Goal: Information Seeking & Learning: Learn about a topic

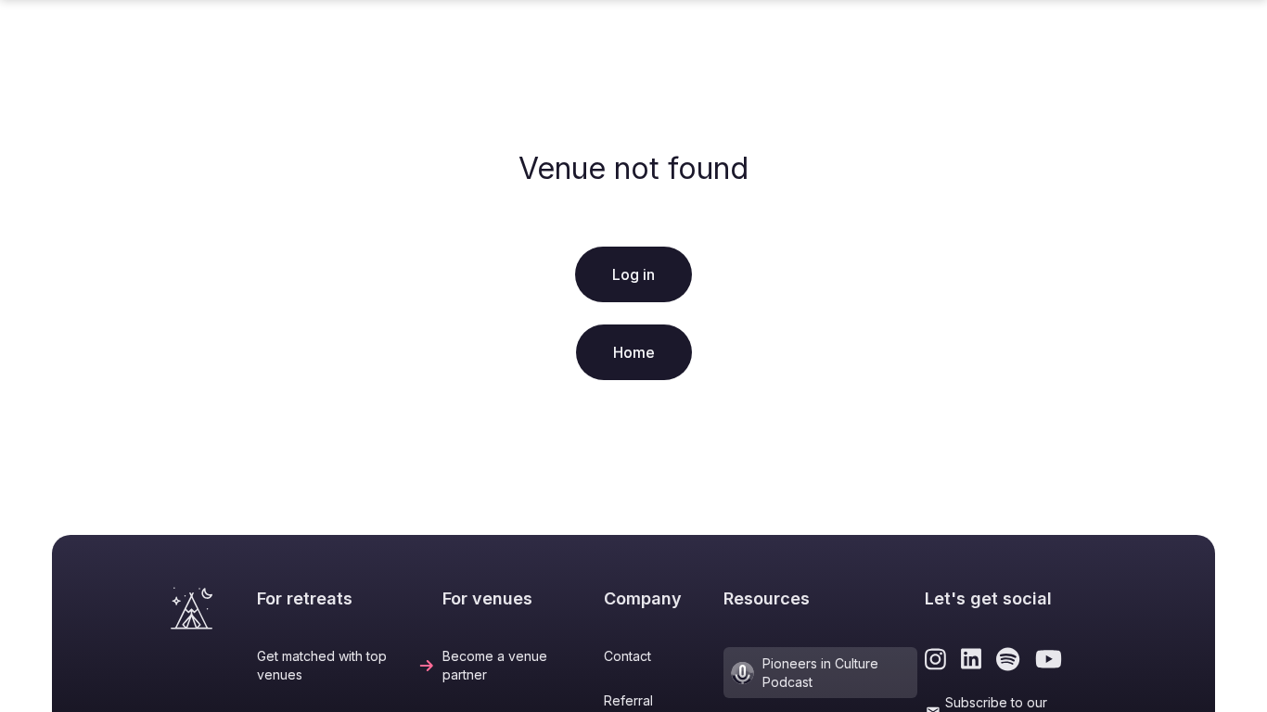
scroll to position [428, 0]
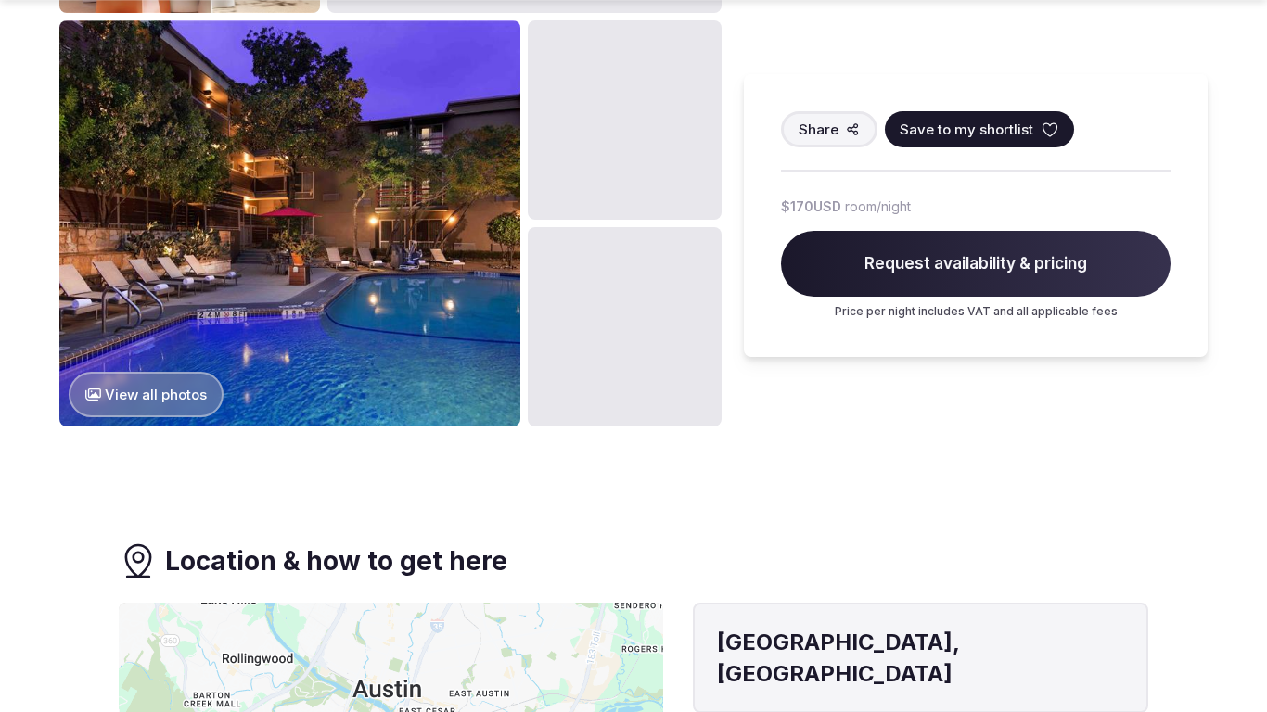
scroll to position [1964, 0]
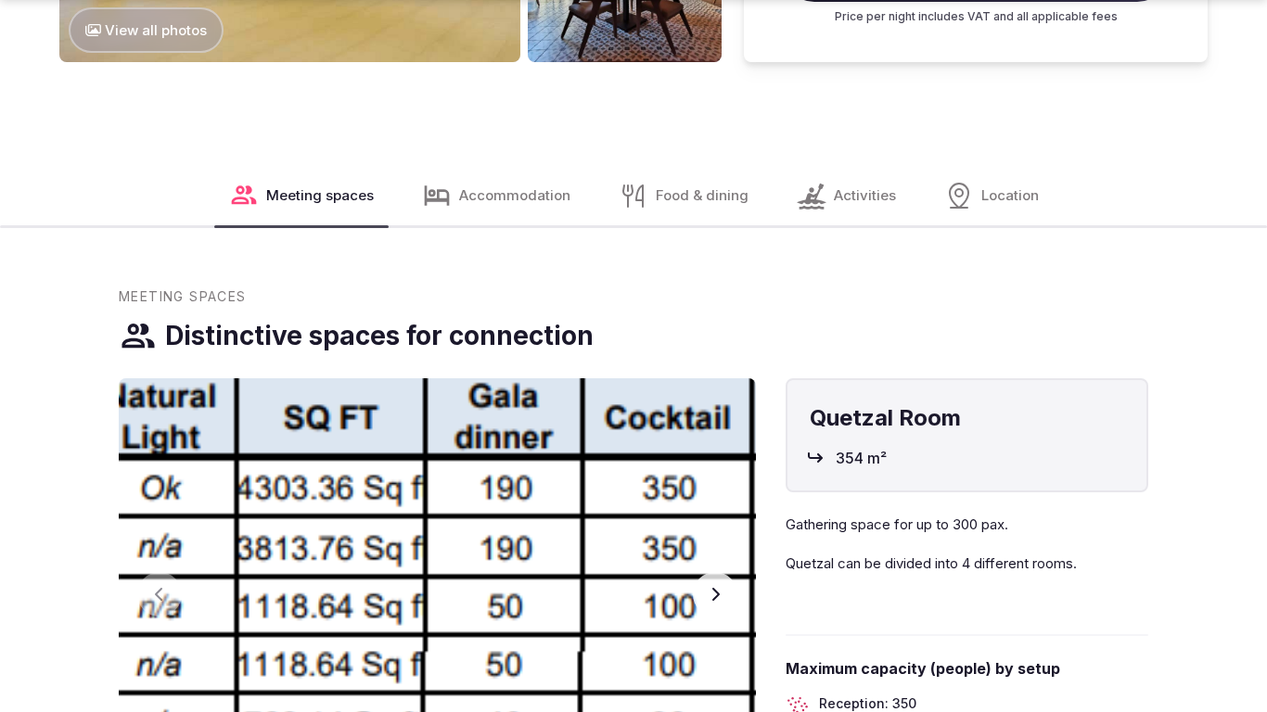
scroll to position [2637, 0]
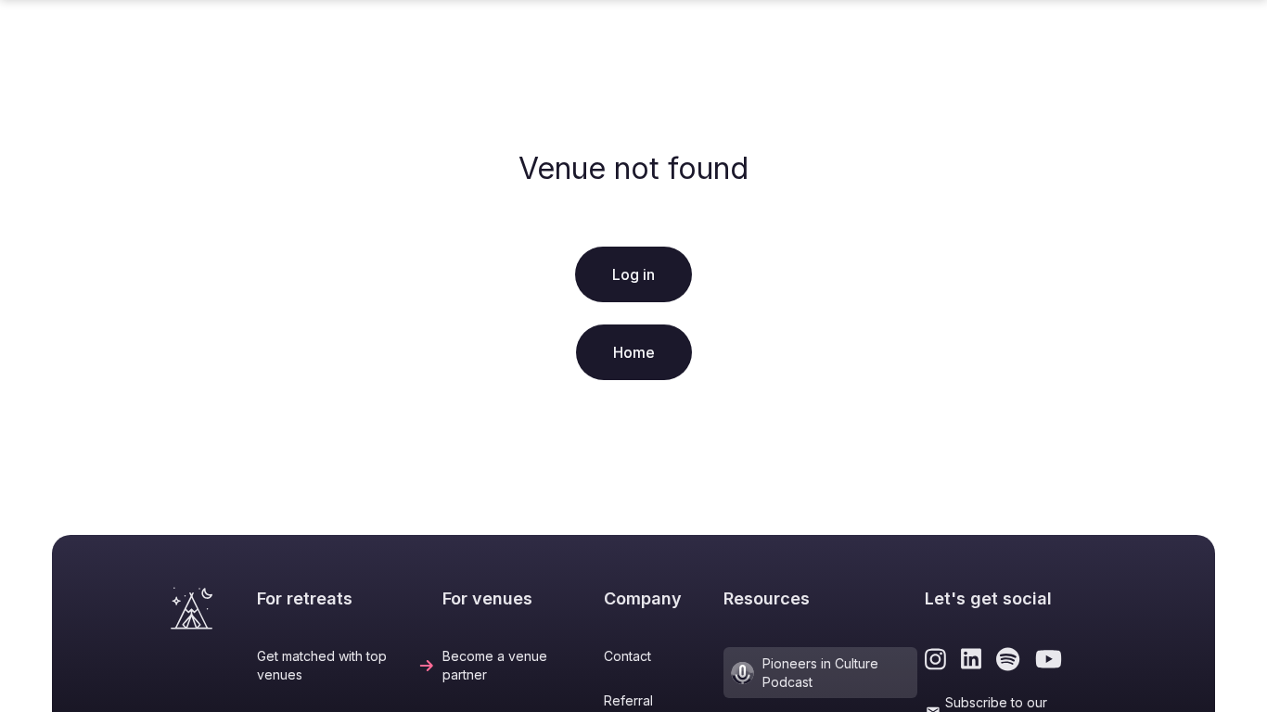
scroll to position [428, 0]
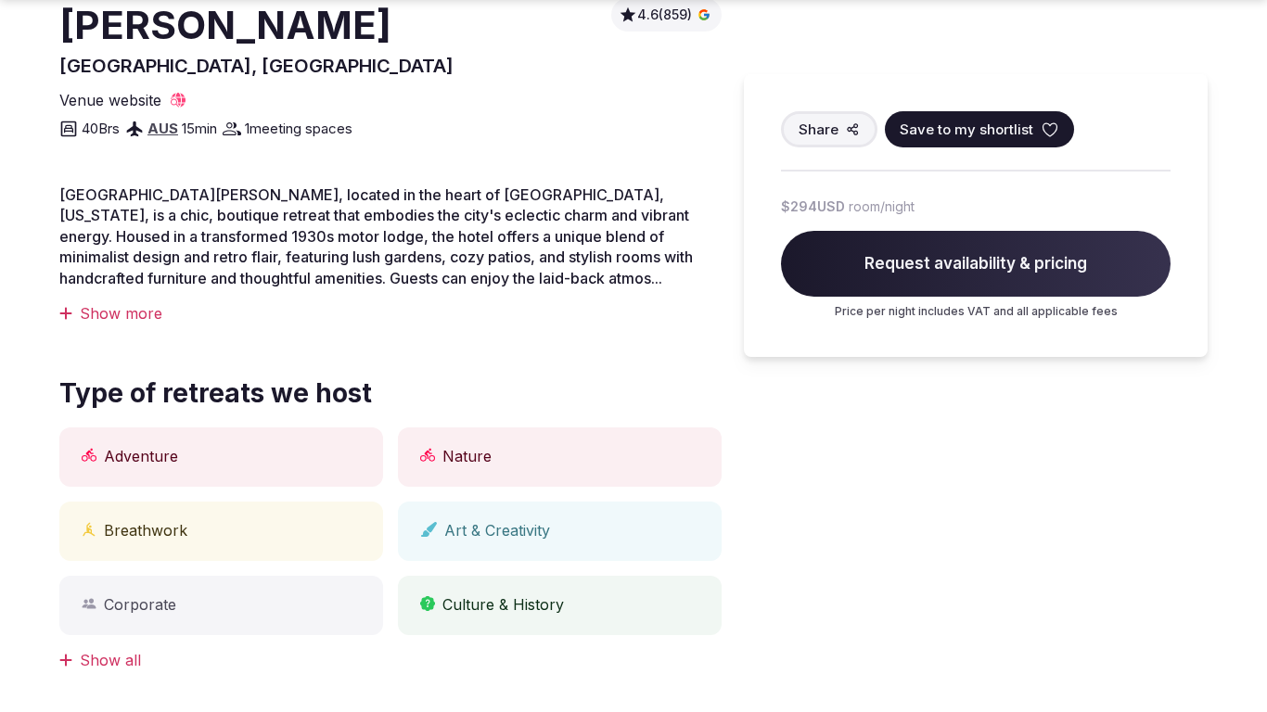
scroll to position [1291, 0]
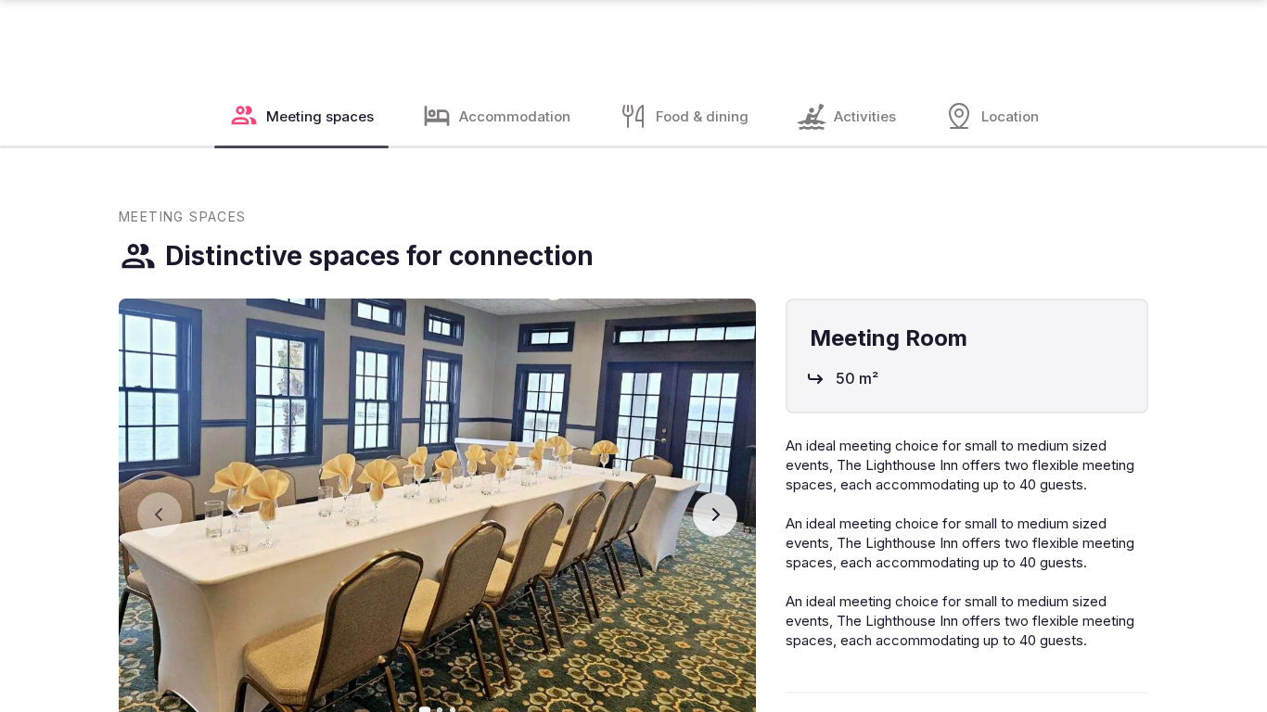
scroll to position [2637, 0]
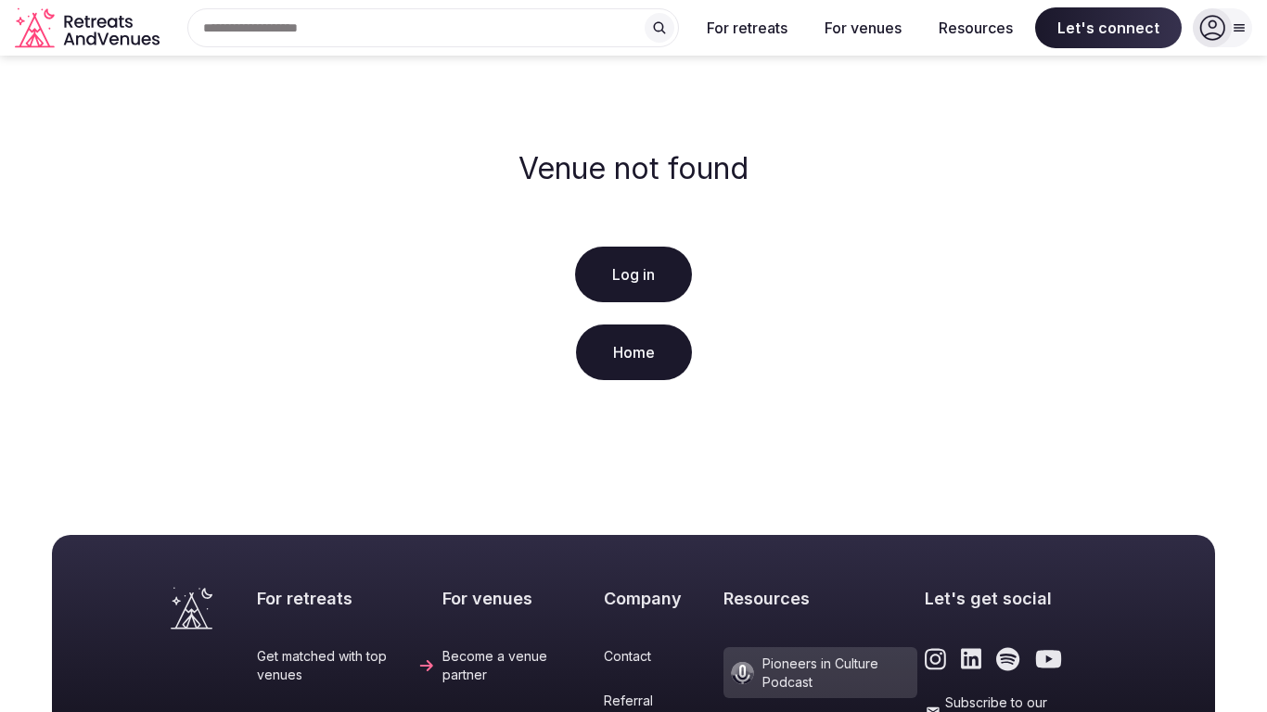
scroll to position [428, 0]
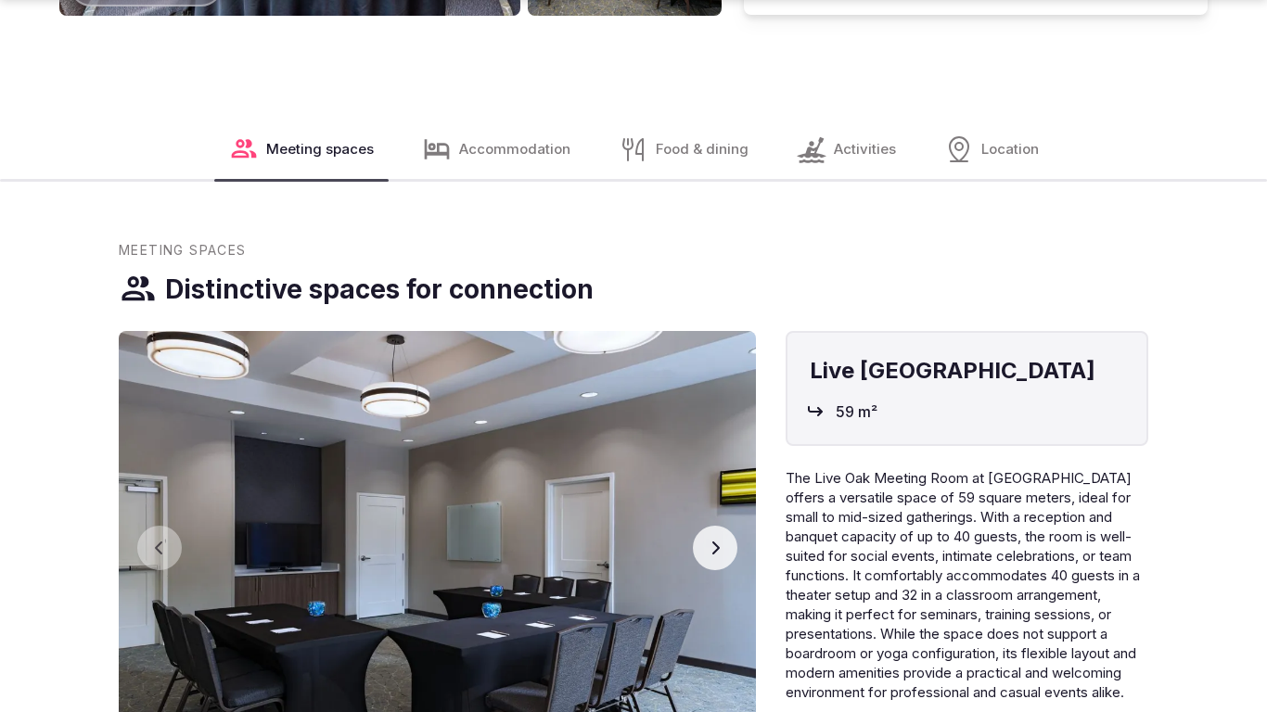
scroll to position [2637, 0]
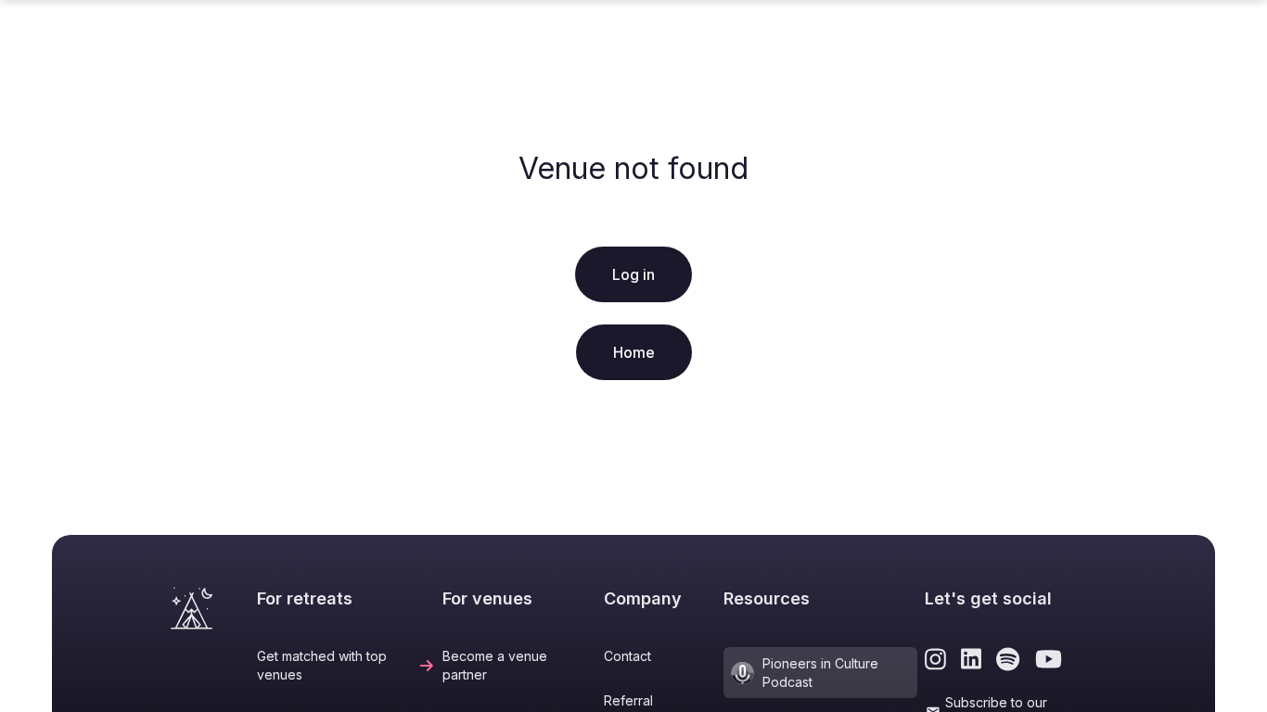
scroll to position [428, 0]
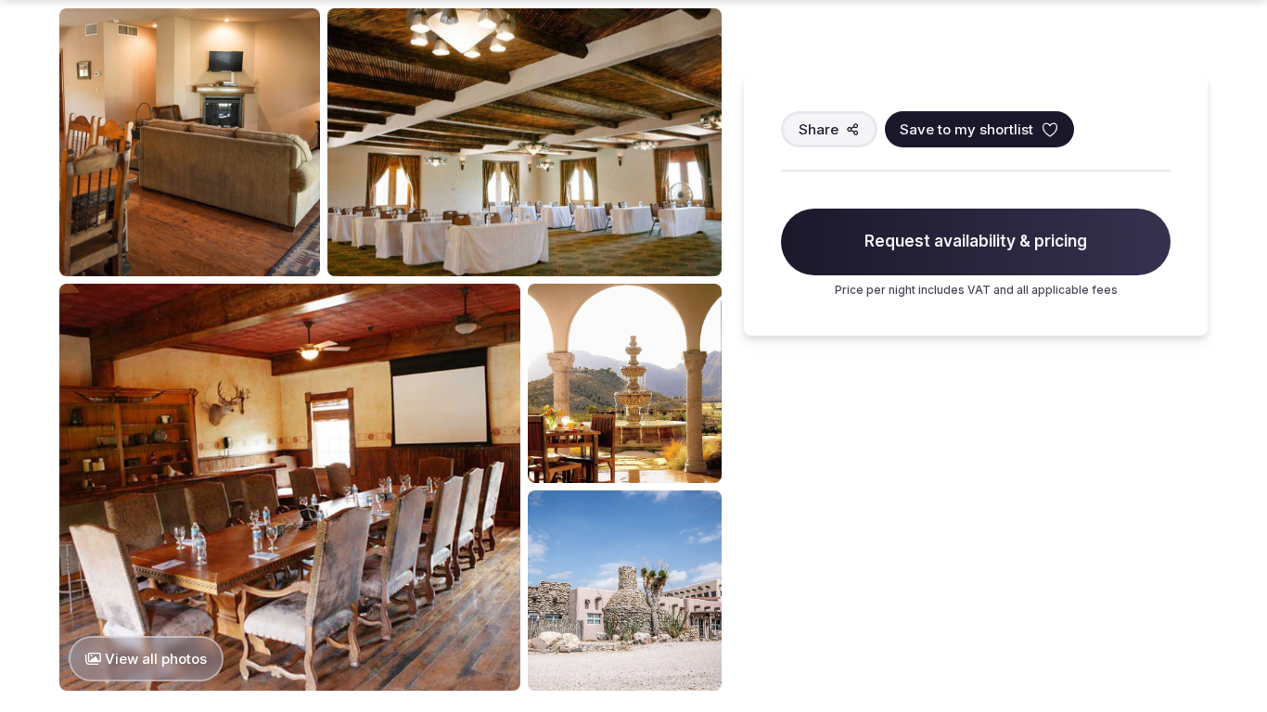
scroll to position [1964, 0]
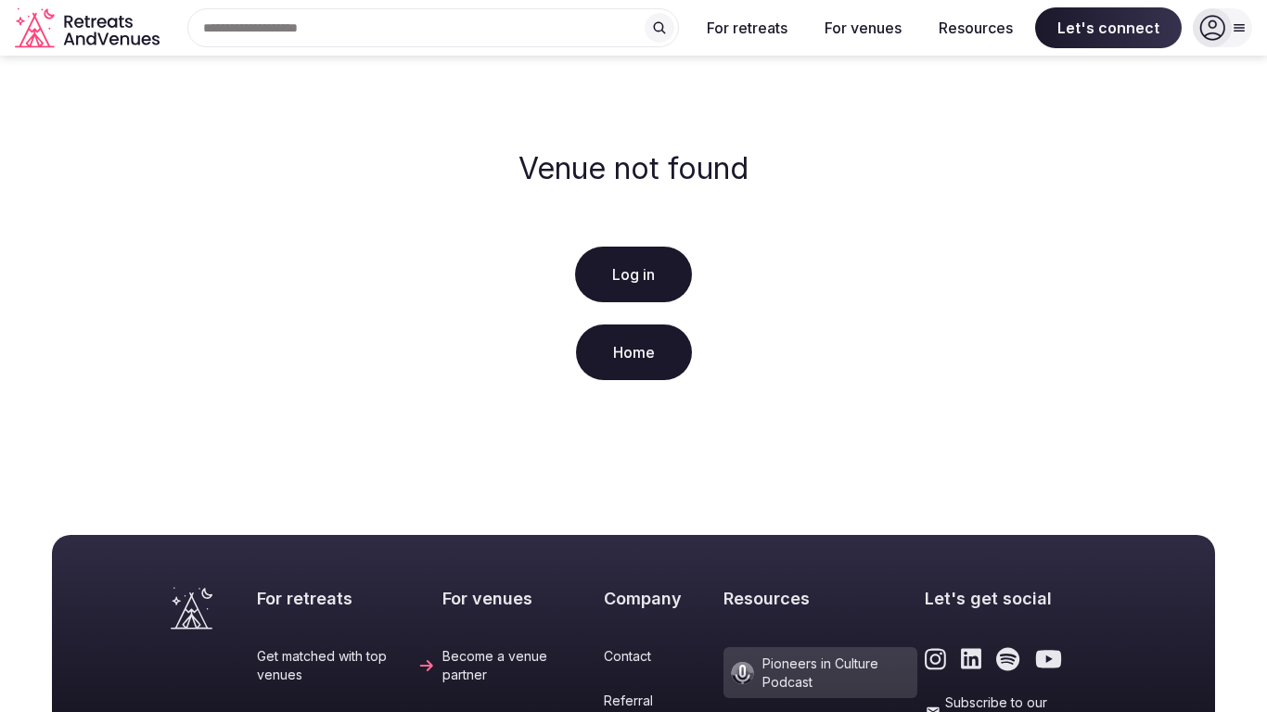
scroll to position [428, 0]
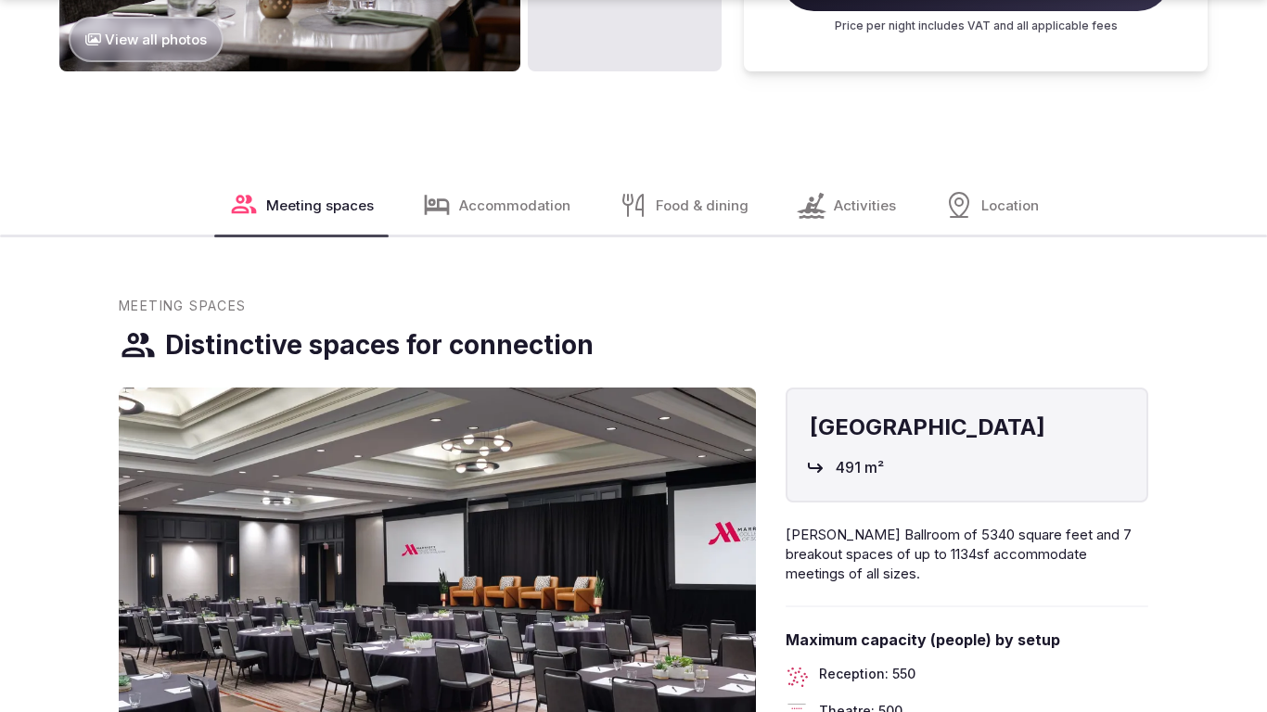
scroll to position [2637, 0]
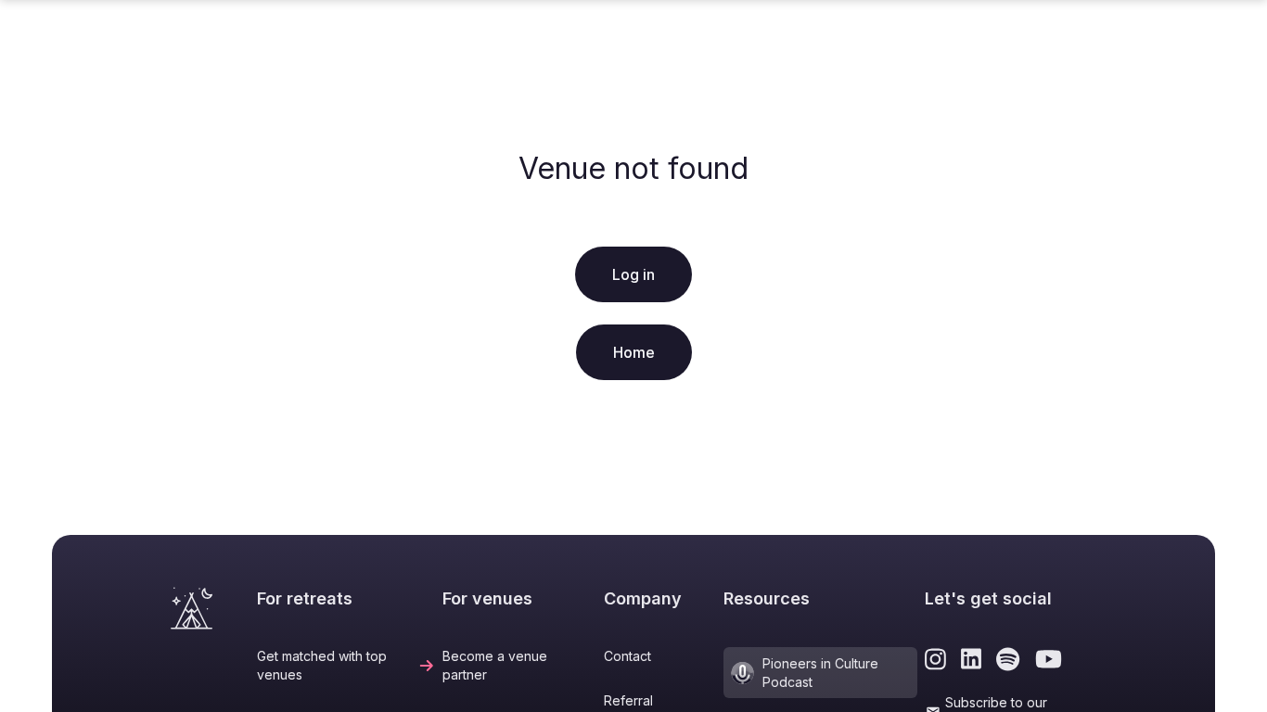
scroll to position [428, 0]
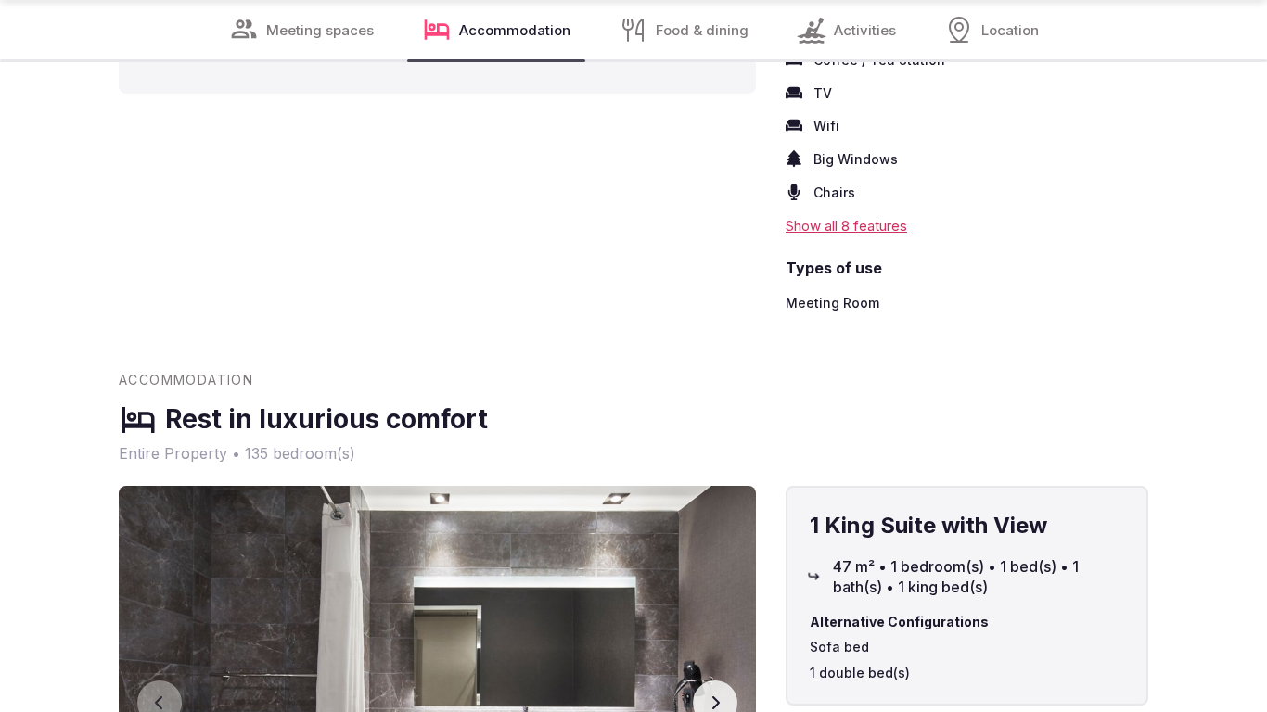
scroll to position [2575, 0]
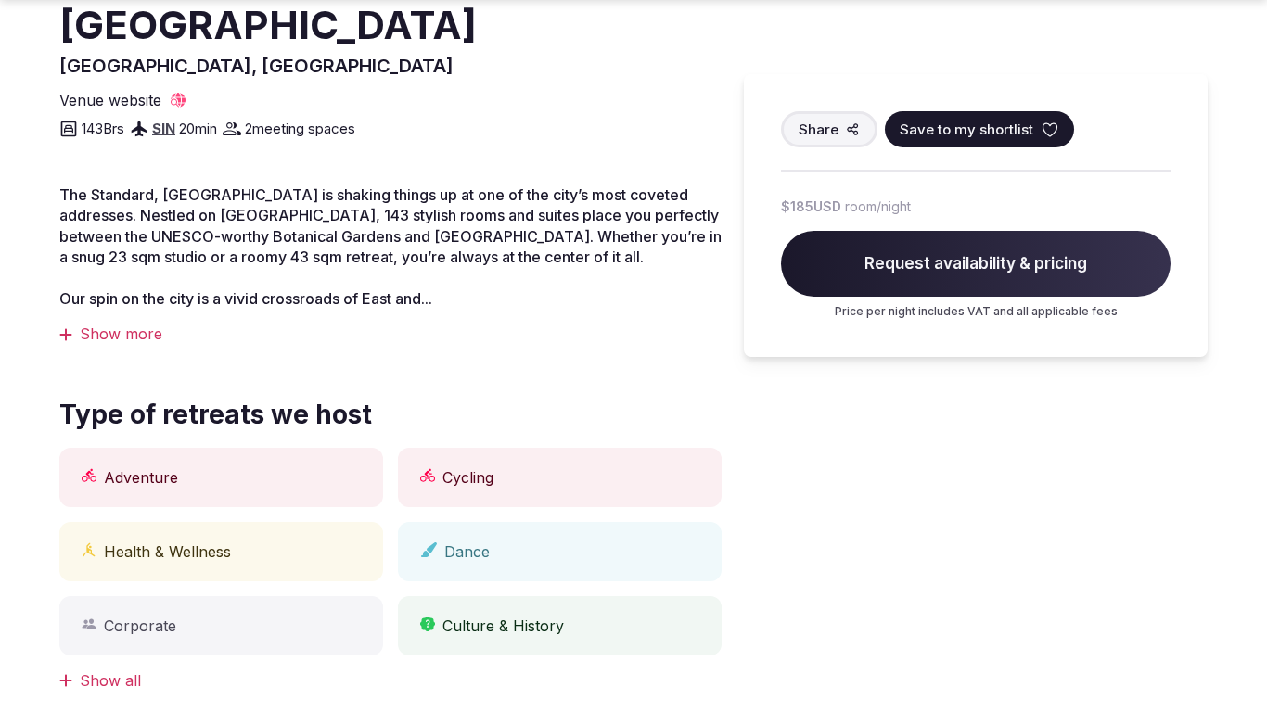
scroll to position [1291, 0]
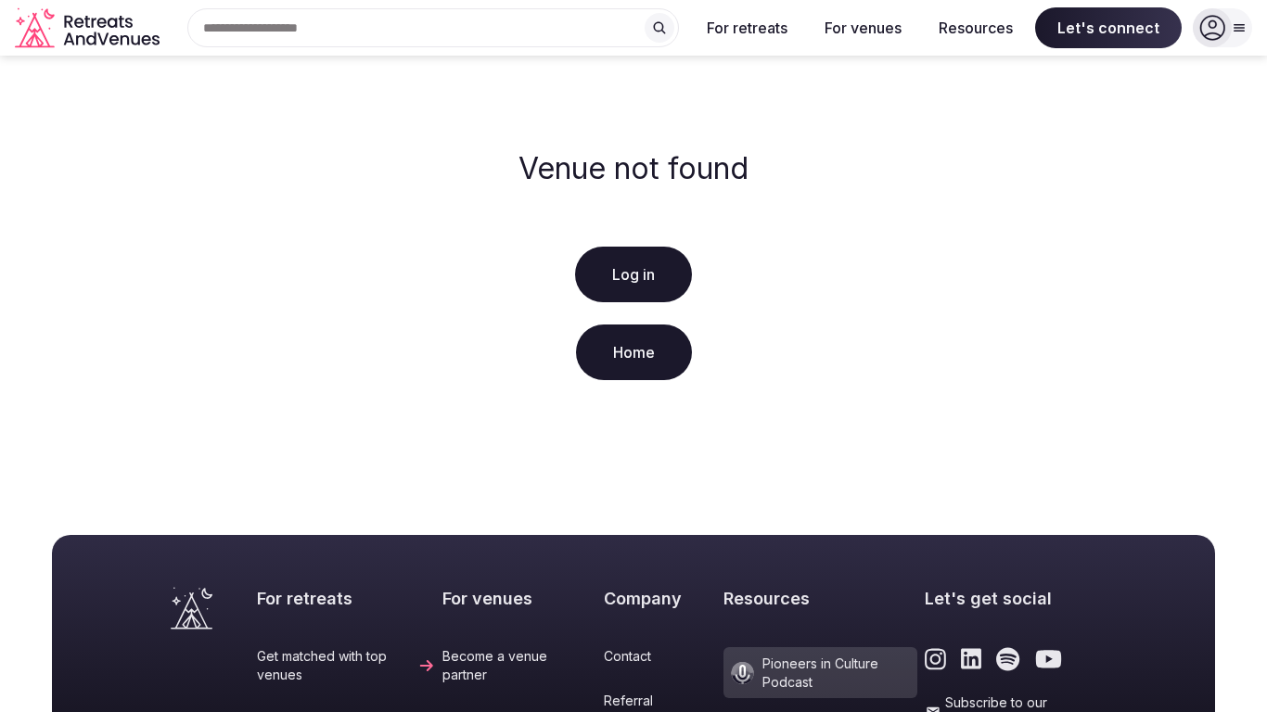
scroll to position [428, 0]
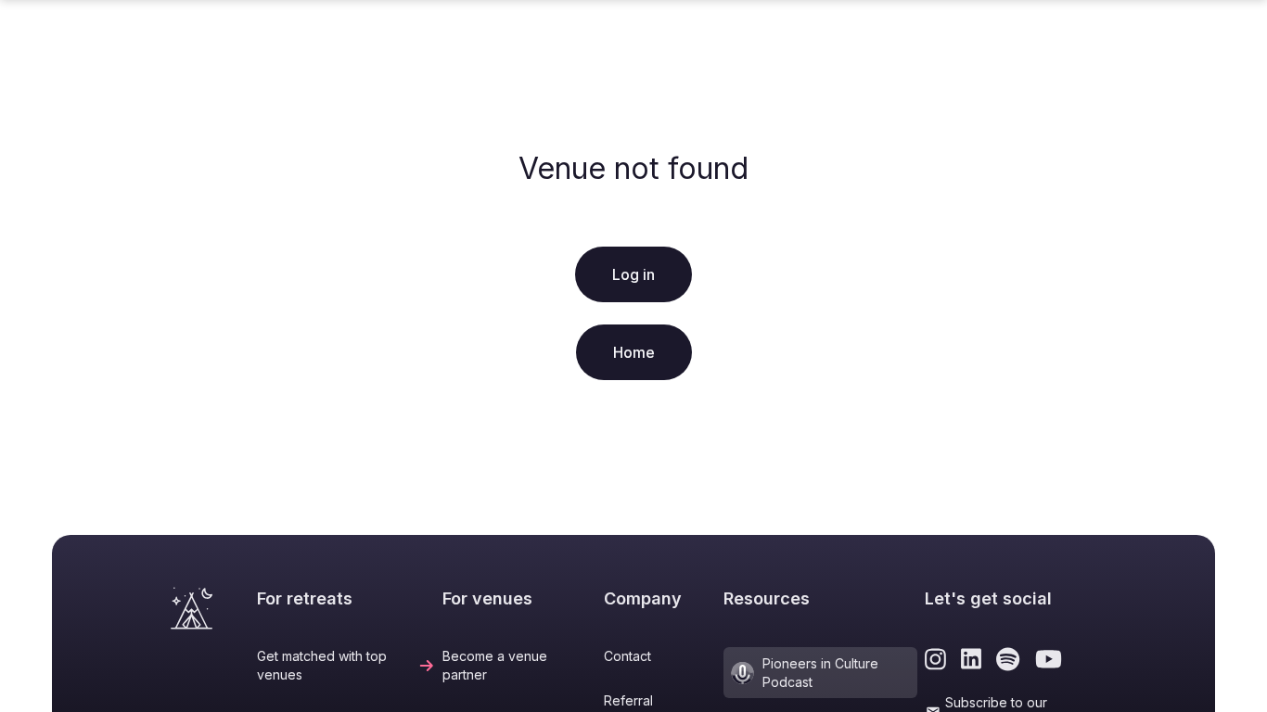
scroll to position [428, 0]
